Goal: Task Accomplishment & Management: Manage account settings

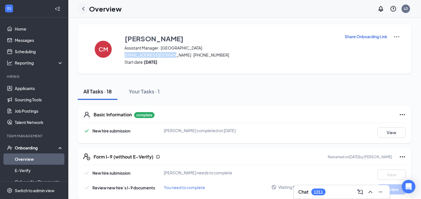
click at [85, 11] on icon "ChevronLeft" at bounding box center [83, 8] width 7 height 7
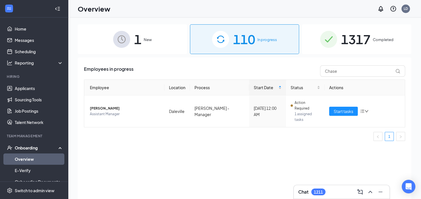
click at [85, 11] on h1 "Overview" at bounding box center [94, 9] width 33 height 10
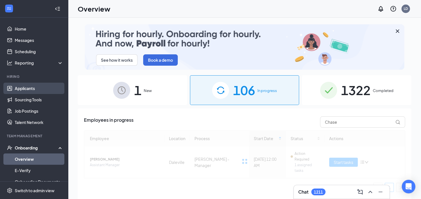
click at [33, 88] on link "Applicants" at bounding box center [39, 88] width 48 height 11
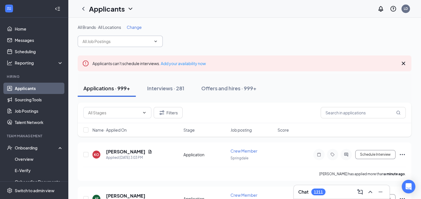
click at [97, 41] on input "text" at bounding box center [116, 41] width 69 height 6
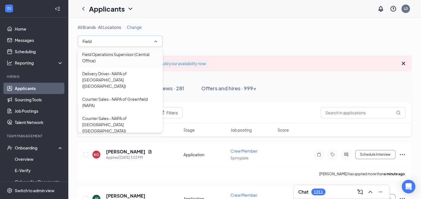
type input "Field"
click at [100, 54] on div "Field Operations Supervisor (Central Office)" at bounding box center [120, 57] width 76 height 12
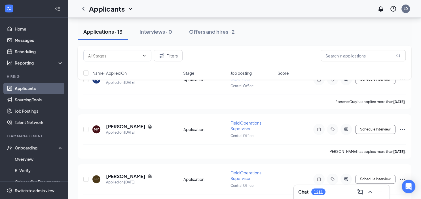
scroll to position [99, 0]
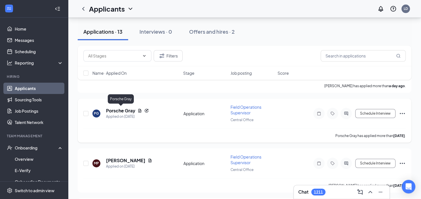
click at [129, 110] on h5 "Porsche Gray" at bounding box center [120, 111] width 29 height 6
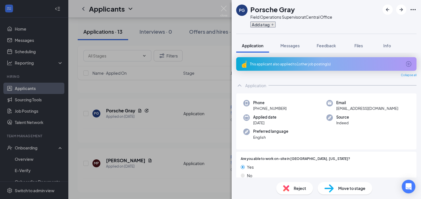
click at [263, 24] on button "Add a tag" at bounding box center [262, 25] width 25 height 6
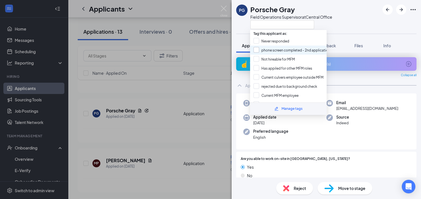
click at [255, 50] on input "phone screen completed - 2nd application" at bounding box center [291, 50] width 77 height 6
checkbox input "true"
click at [332, 24] on div at bounding box center [291, 24] width 82 height 9
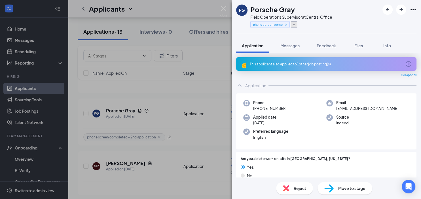
click at [295, 25] on icon "Plus" at bounding box center [293, 24] width 3 height 3
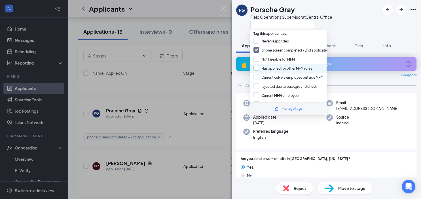
click at [256, 66] on input "Has appiled for other MFM roles" at bounding box center [282, 68] width 59 height 6
checkbox input "true"
click at [351, 21] on div "PG Porsche Gray Field Operations Supervisor at [GEOGRAPHIC_DATA]" at bounding box center [326, 17] width 189 height 34
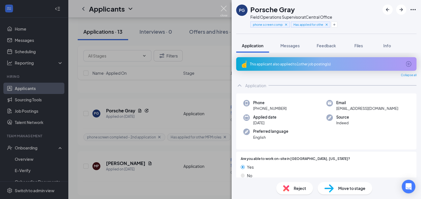
click at [223, 8] on img at bounding box center [223, 11] width 7 height 11
